Goal: Task Accomplishment & Management: Use online tool/utility

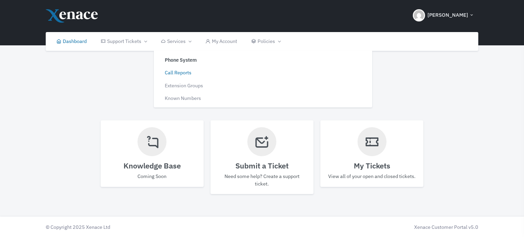
click at [180, 71] on link "Call Reports" at bounding box center [207, 72] width 103 height 13
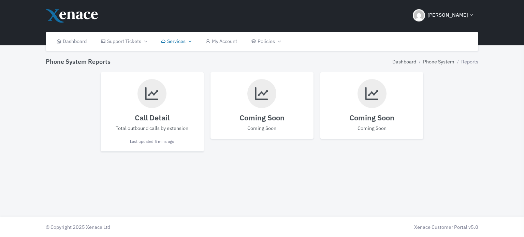
click at [153, 115] on h4 "Call Detail" at bounding box center [151, 117] width 89 height 9
select select
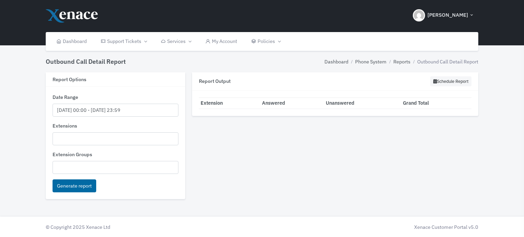
click at [73, 134] on ul at bounding box center [115, 138] width 125 height 11
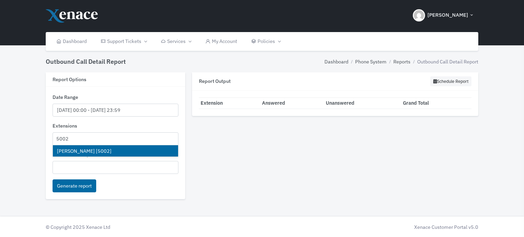
type input "5002"
click at [80, 139] on ul "5002" at bounding box center [115, 138] width 125 height 11
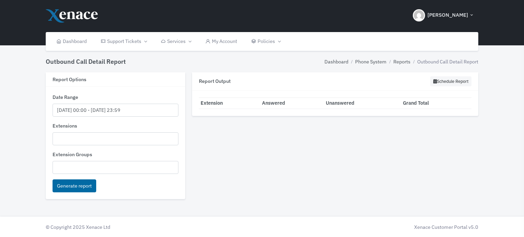
click at [76, 139] on ul at bounding box center [115, 138] width 125 height 11
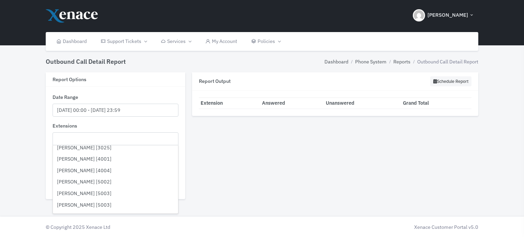
scroll to position [784, 0]
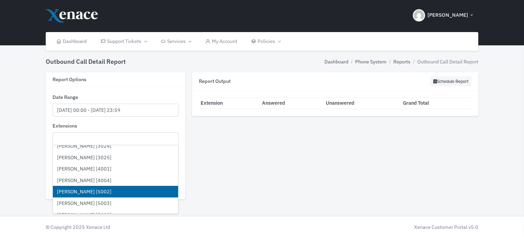
click at [83, 191] on li "[PERSON_NAME] [5002]" at bounding box center [115, 192] width 125 height 12
select select "5002"
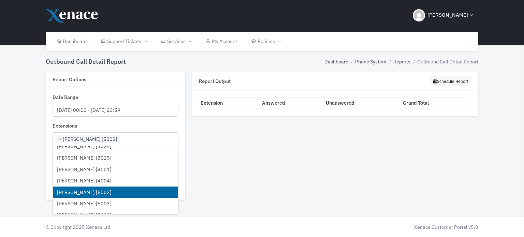
scroll to position [476, 0]
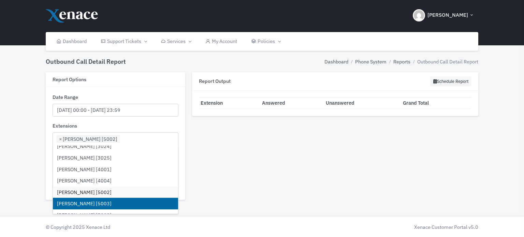
click at [80, 200] on li "[PERSON_NAME] [5003]" at bounding box center [115, 204] width 125 height 12
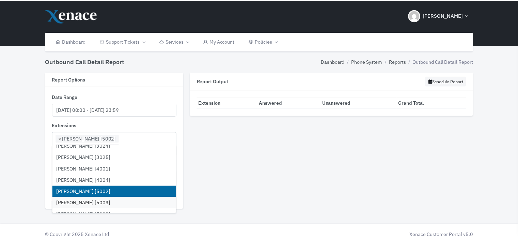
scroll to position [818, 0]
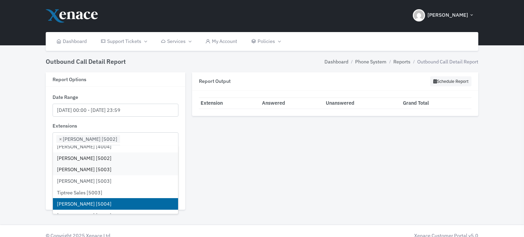
click at [90, 200] on li "[PERSON_NAME] [5004]" at bounding box center [115, 204] width 125 height 12
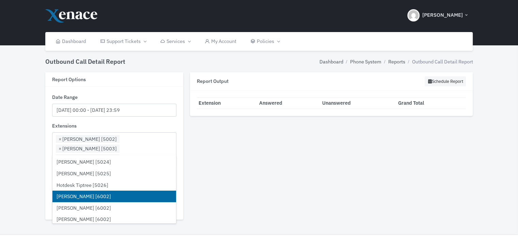
scroll to position [1159, 0]
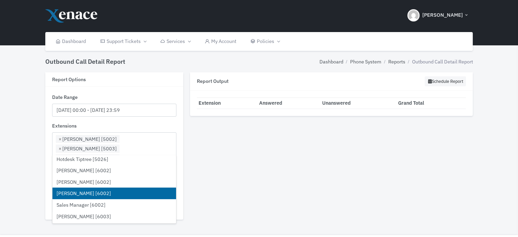
click at [90, 195] on li "[PERSON_NAME] [6002]" at bounding box center [114, 193] width 124 height 12
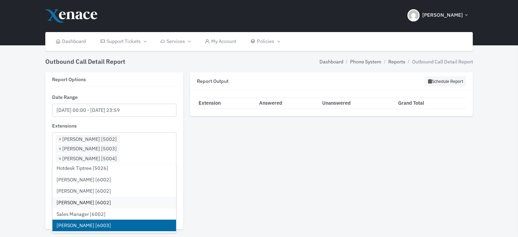
click at [90, 226] on li "[PERSON_NAME] [6003]" at bounding box center [114, 226] width 124 height 12
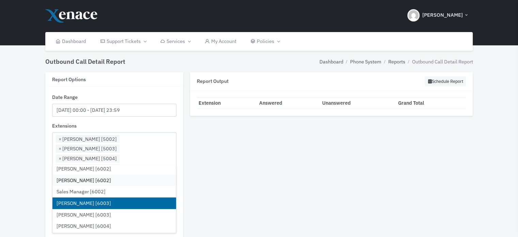
scroll to position [1193, 0]
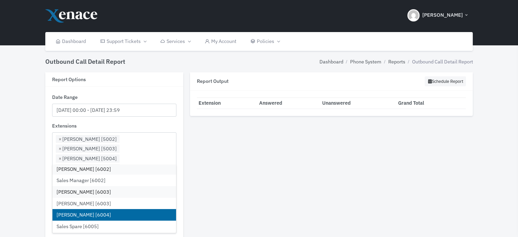
click at [90, 216] on li "[PERSON_NAME] [6004]" at bounding box center [114, 215] width 124 height 12
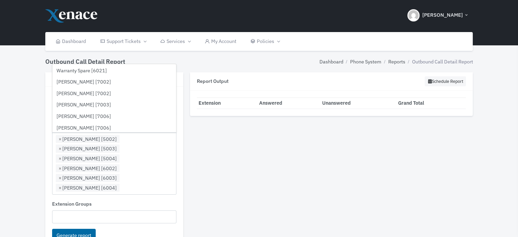
scroll to position [1397, 0]
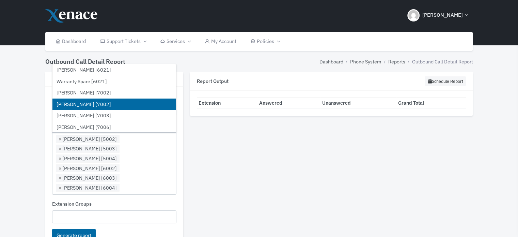
click at [97, 102] on li "[PERSON_NAME] [7002]" at bounding box center [114, 105] width 124 height 12
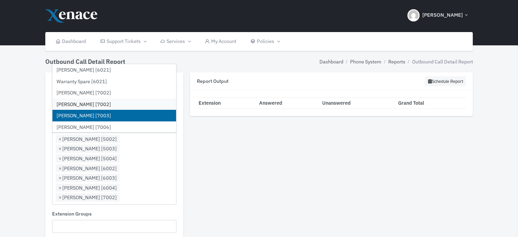
click at [89, 113] on li "[PERSON_NAME] [7003]" at bounding box center [114, 116] width 124 height 12
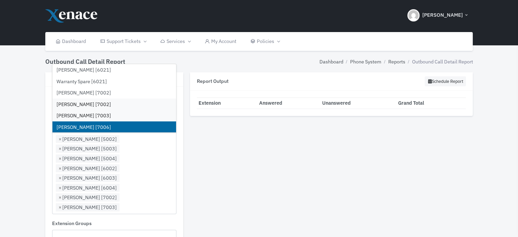
click at [88, 124] on li "[PERSON_NAME] [7006]" at bounding box center [114, 127] width 124 height 12
click at [170, 229] on div "Extension Groups Sales" at bounding box center [114, 240] width 124 height 23
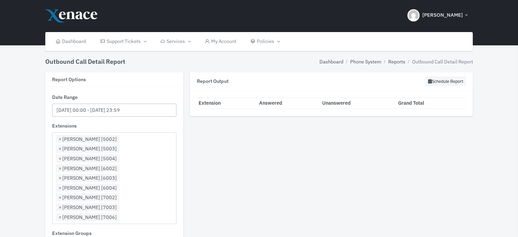
click at [100, 106] on input "[DATE] 00:00 - [DATE] 23:59" at bounding box center [114, 110] width 124 height 13
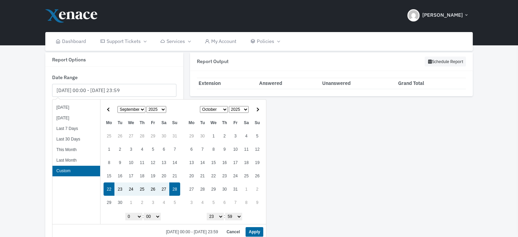
scroll to position [36, 0]
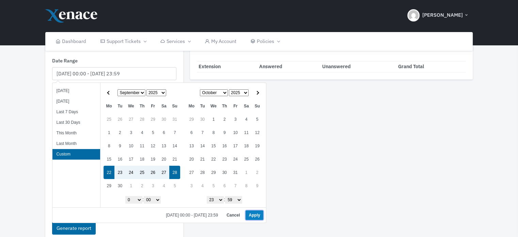
click at [253, 216] on button "Apply" at bounding box center [254, 215] width 17 height 10
type input "[DATE] 00:00 - [DATE] 23:59"
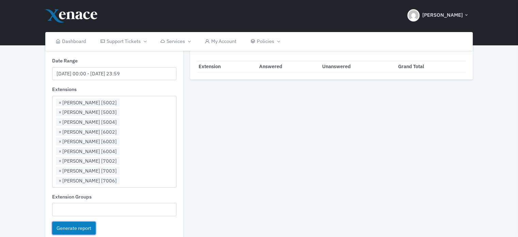
click at [71, 222] on button "Generate report" at bounding box center [74, 228] width 44 height 13
click at [75, 222] on button "Generate report" at bounding box center [74, 228] width 44 height 13
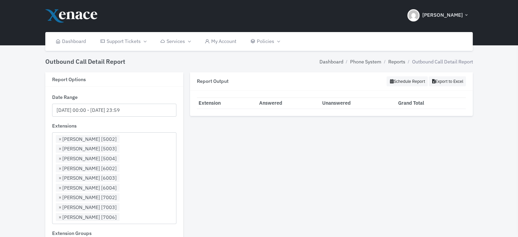
scroll to position [34, 0]
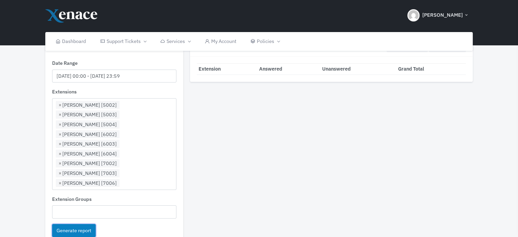
click at [77, 224] on button "Generate report" at bounding box center [74, 230] width 44 height 13
click at [67, 224] on button "Generate report" at bounding box center [74, 230] width 44 height 13
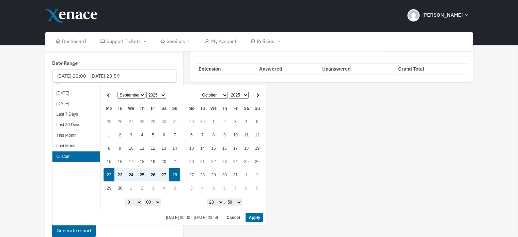
click at [93, 73] on input "[DATE] 00:00 - [DATE] 23:59" at bounding box center [114, 76] width 124 height 13
drag, startPoint x: 429, startPoint y: 151, endPoint x: 419, endPoint y: 151, distance: 10.9
click at [428, 151] on div "Report Output Schedule Report Export to Excel Loading... Extension Answered Una…" at bounding box center [332, 144] width 290 height 213
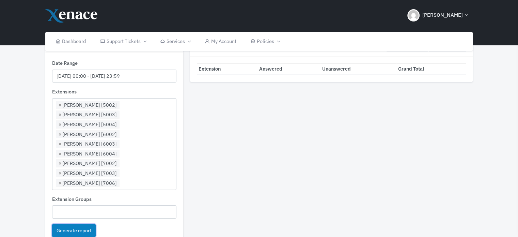
click at [78, 224] on button "Generate report" at bounding box center [74, 230] width 44 height 13
drag, startPoint x: 224, startPoint y: 118, endPoint x: 233, endPoint y: 119, distance: 9.5
click at [233, 119] on div "Report Output Schedule Report Export to Excel Loading... Extension Answered Una…" at bounding box center [332, 144] width 290 height 213
